Goal: Task Accomplishment & Management: Check status

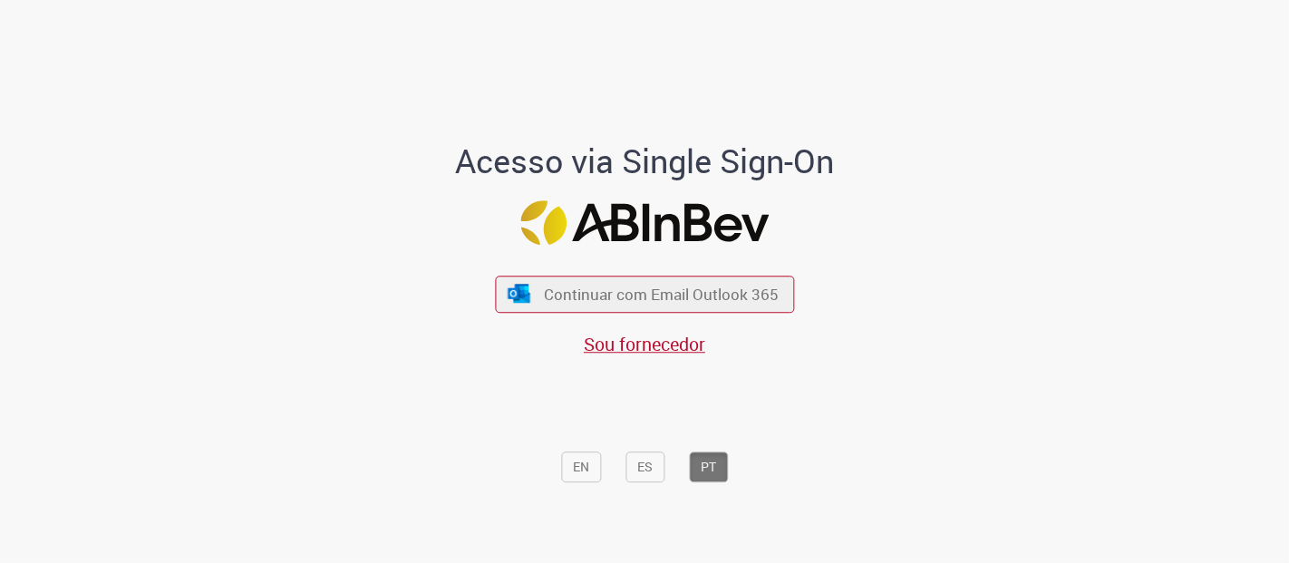
click at [648, 315] on div "Continuar com Email Outlook 365 Sou fornecedor" at bounding box center [644, 307] width 299 height 101
click at [644, 296] on span "Continuar com Email Outlook 365" at bounding box center [661, 294] width 239 height 21
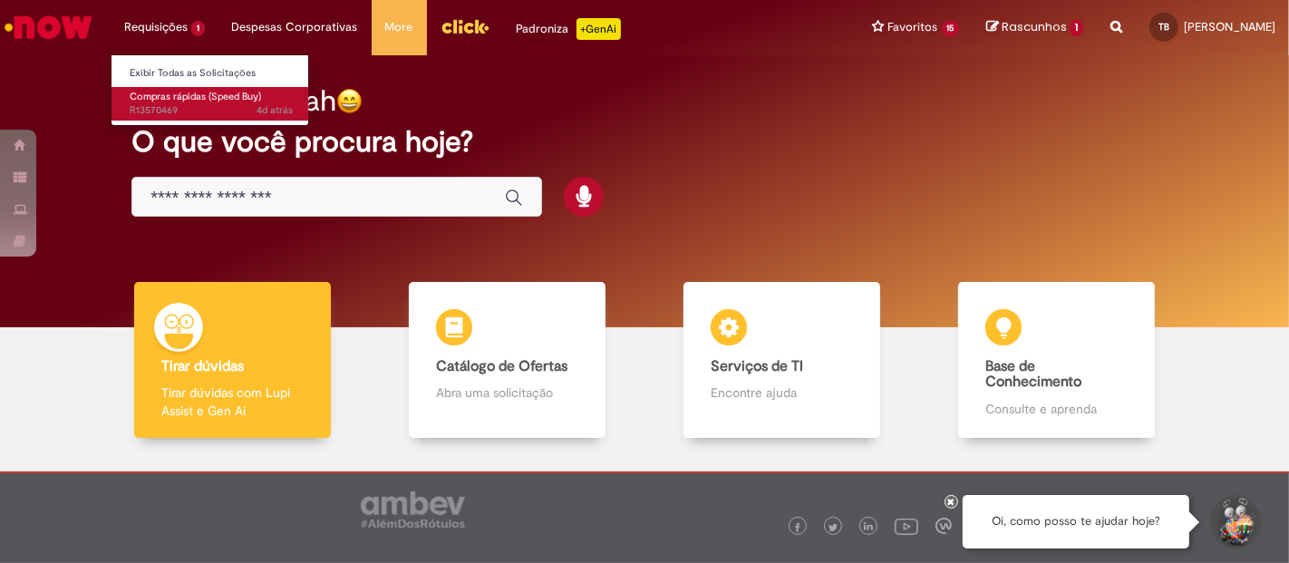
click at [171, 96] on span "Compras rápidas (Speed Buy)" at bounding box center [195, 97] width 131 height 14
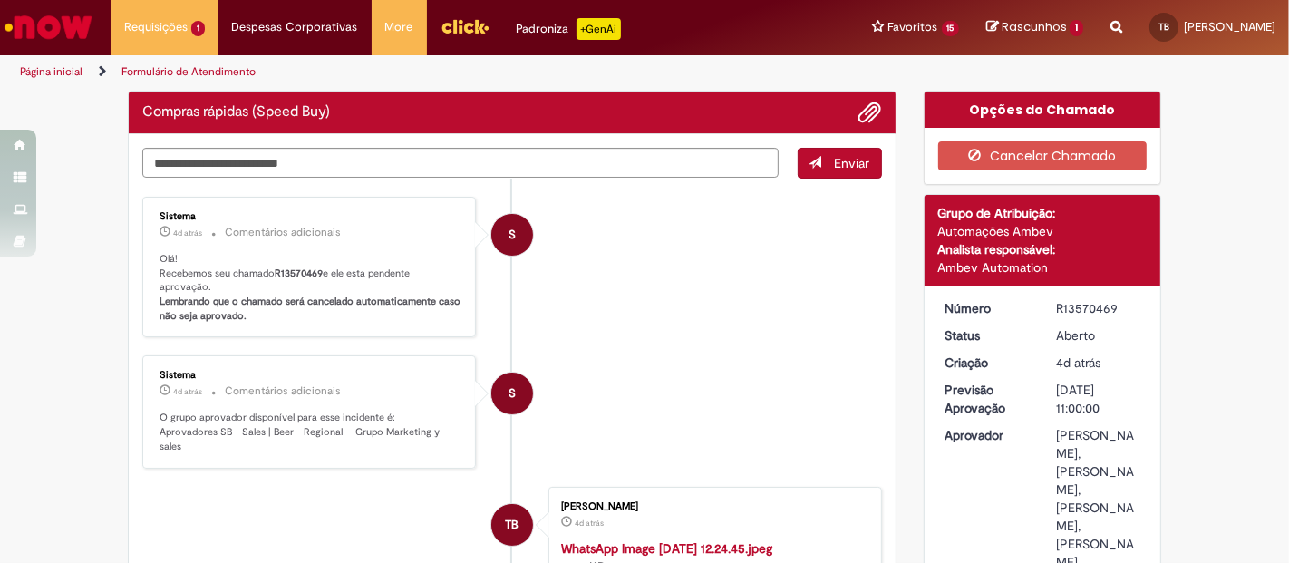
click at [1075, 303] on div "R13570469" at bounding box center [1098, 308] width 84 height 18
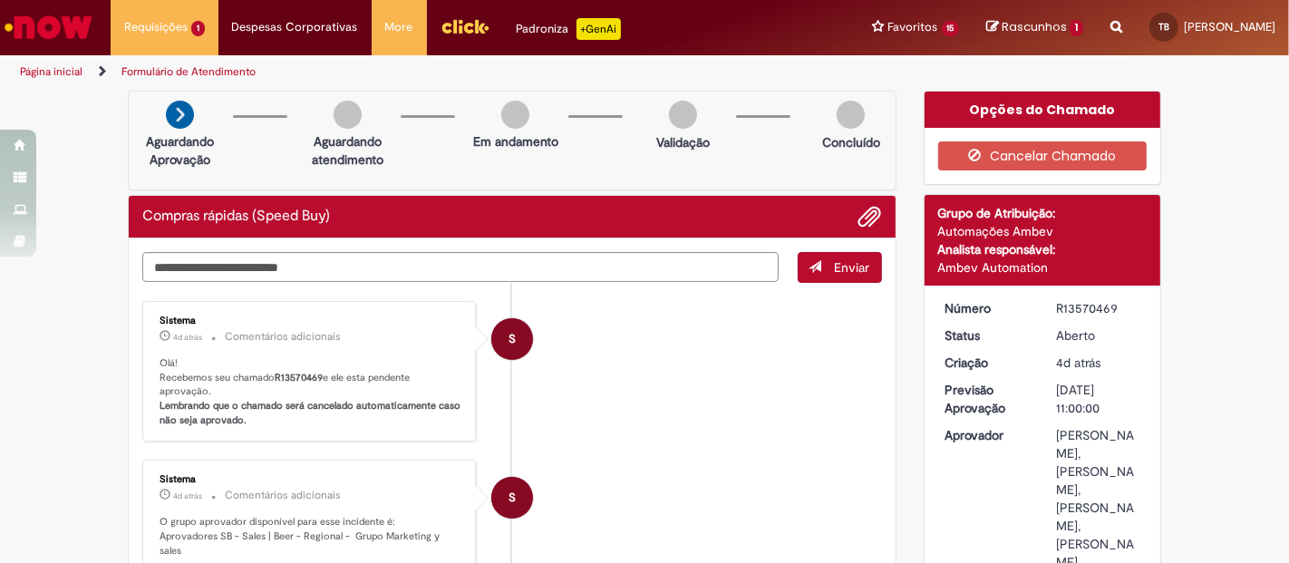
click at [1075, 303] on div "R13570469" at bounding box center [1098, 308] width 84 height 18
copy div "R13570469"
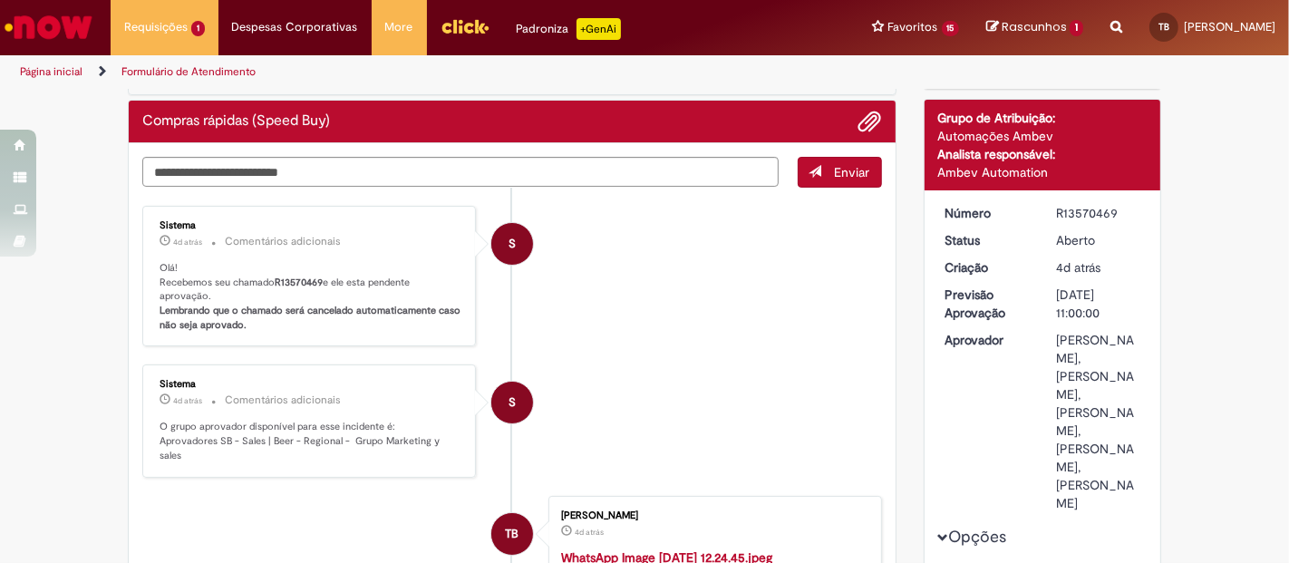
scroll to position [96, 0]
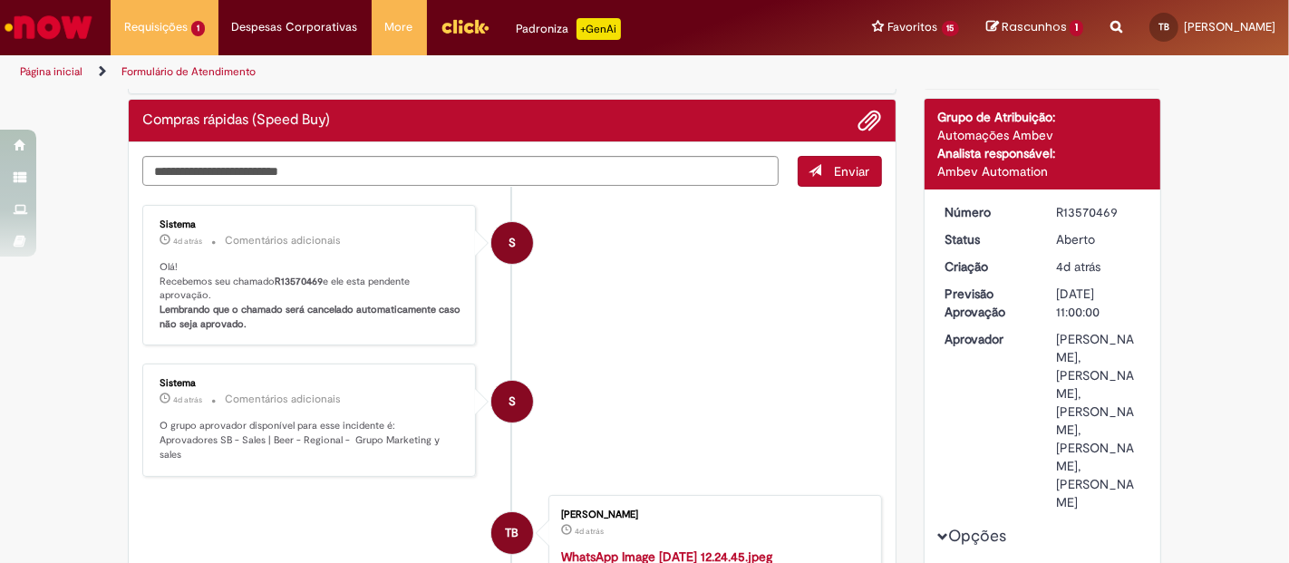
click at [685, 358] on ul "S Sistema 4d atrás 4 dias atrás Comentários adicionais Olá! Recebemos seu chama…" at bounding box center [512, 481] width 740 height 589
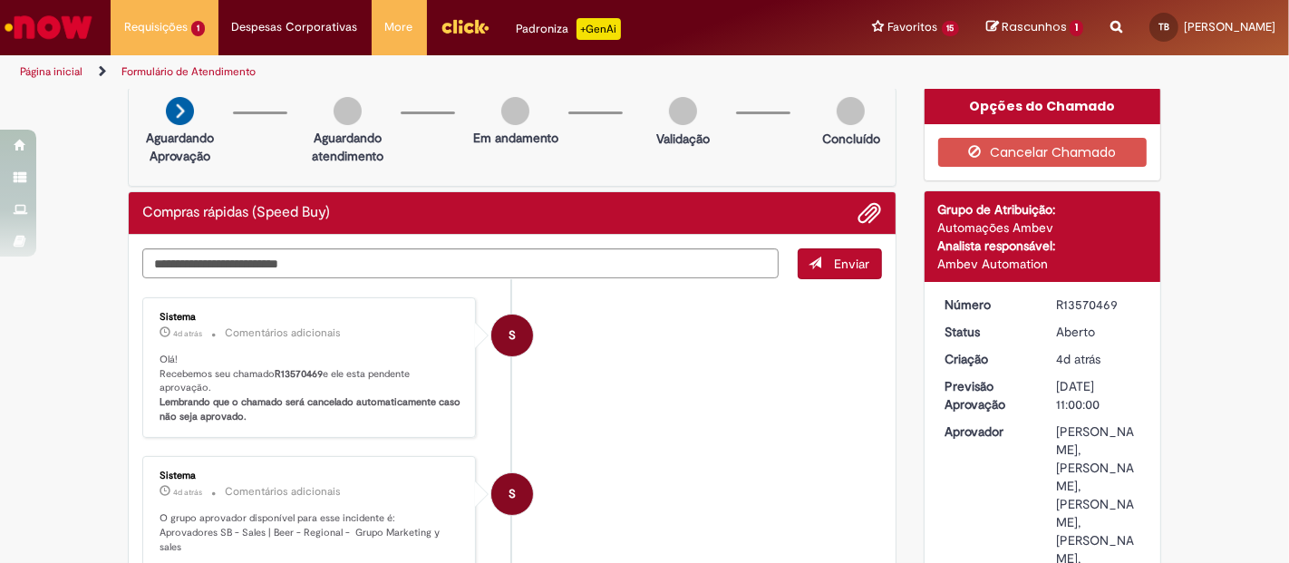
scroll to position [0, 0]
